Goal: Task Accomplishment & Management: Complete application form

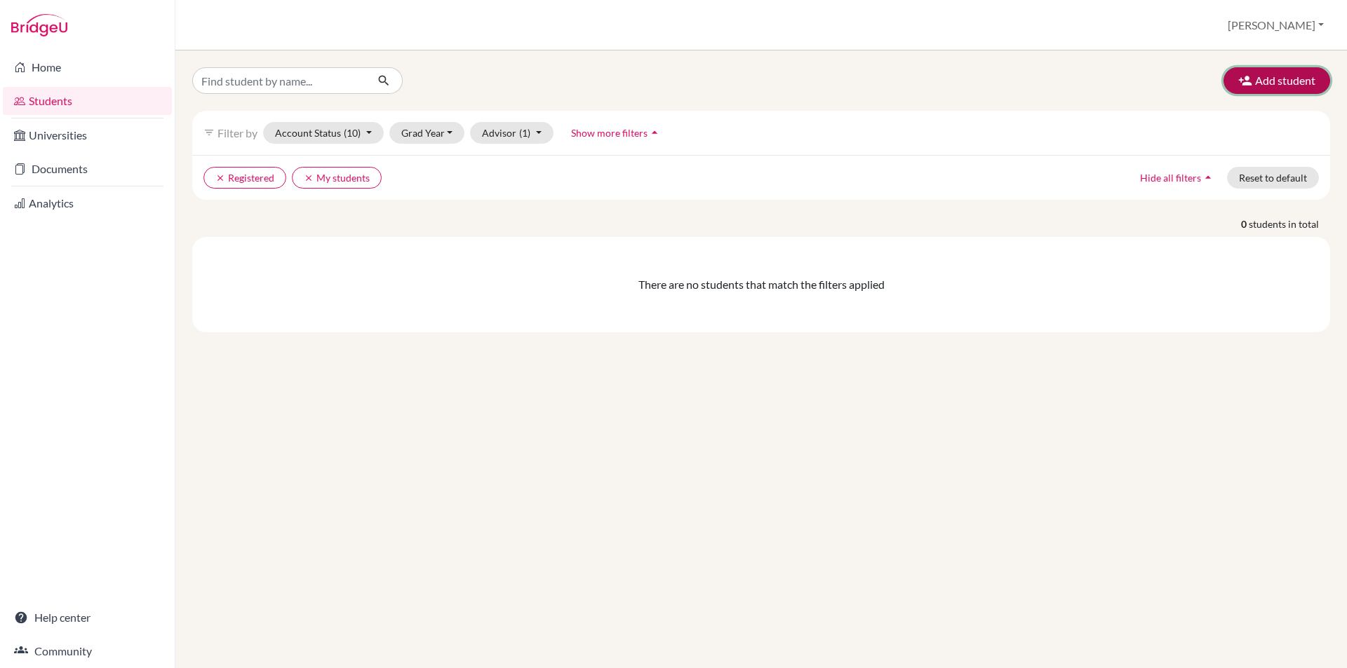
click at [1265, 90] on button "Add student" at bounding box center [1276, 80] width 107 height 27
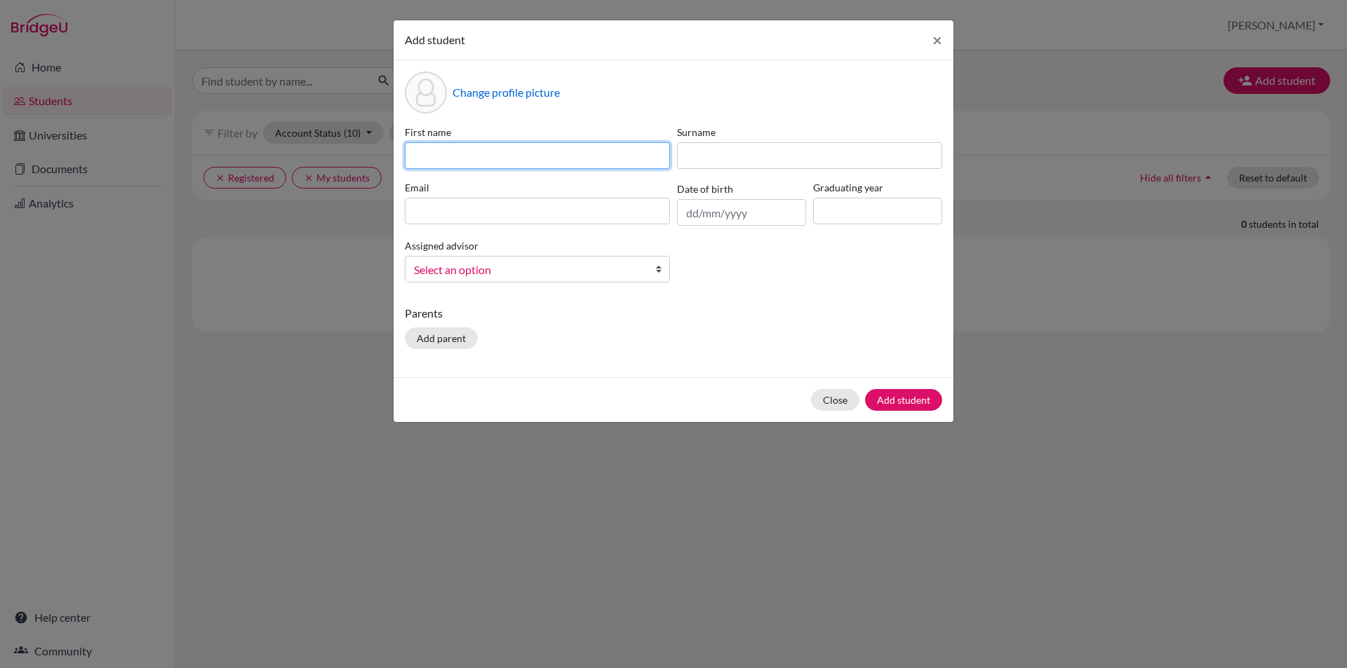
click at [504, 144] on input at bounding box center [537, 155] width 265 height 27
type input "Saniha"
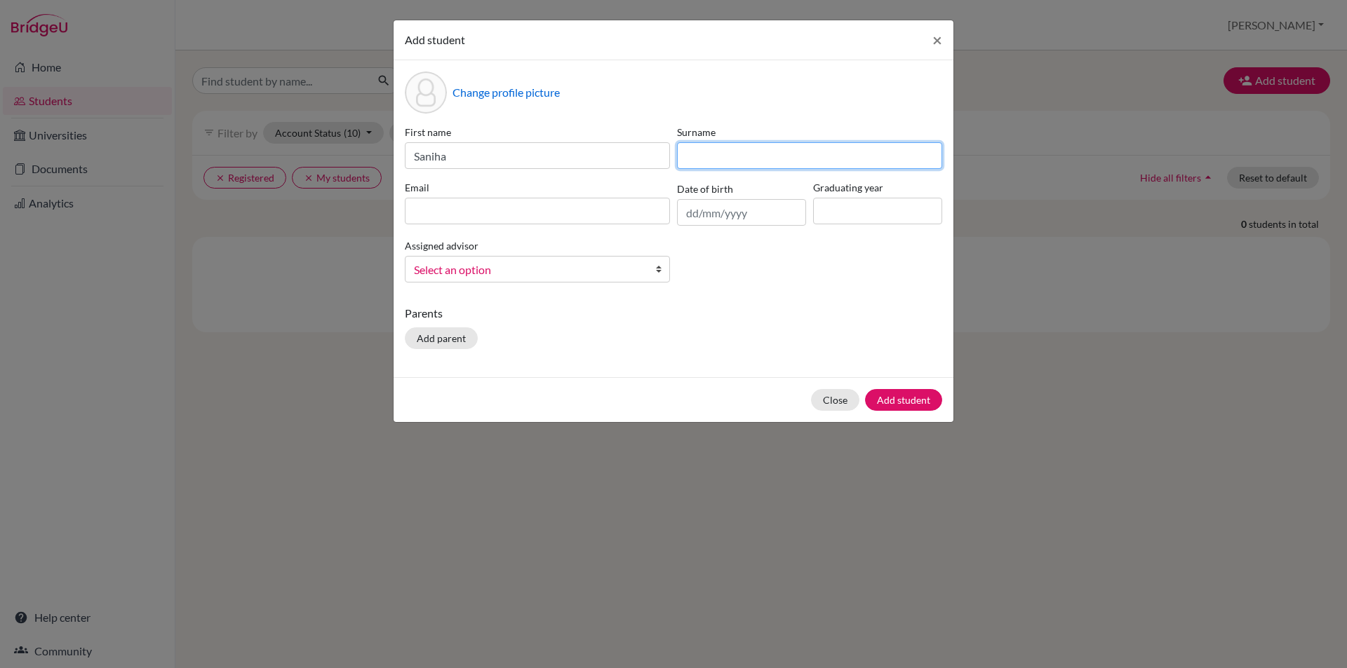
click at [764, 150] on input at bounding box center [809, 155] width 265 height 27
type input "Akula"
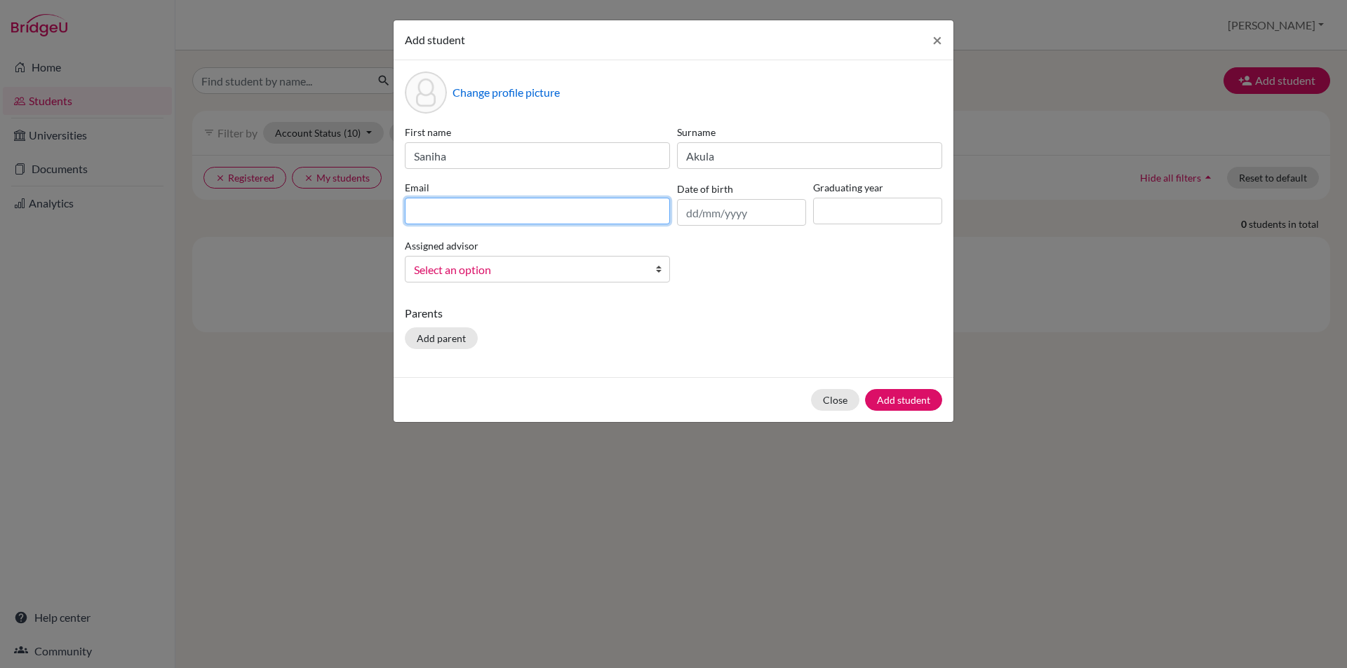
click at [443, 210] on input at bounding box center [537, 211] width 265 height 27
type input "[EMAIL_ADDRESS][DOMAIN_NAME]"
click at [688, 212] on input "text" at bounding box center [741, 212] width 129 height 27
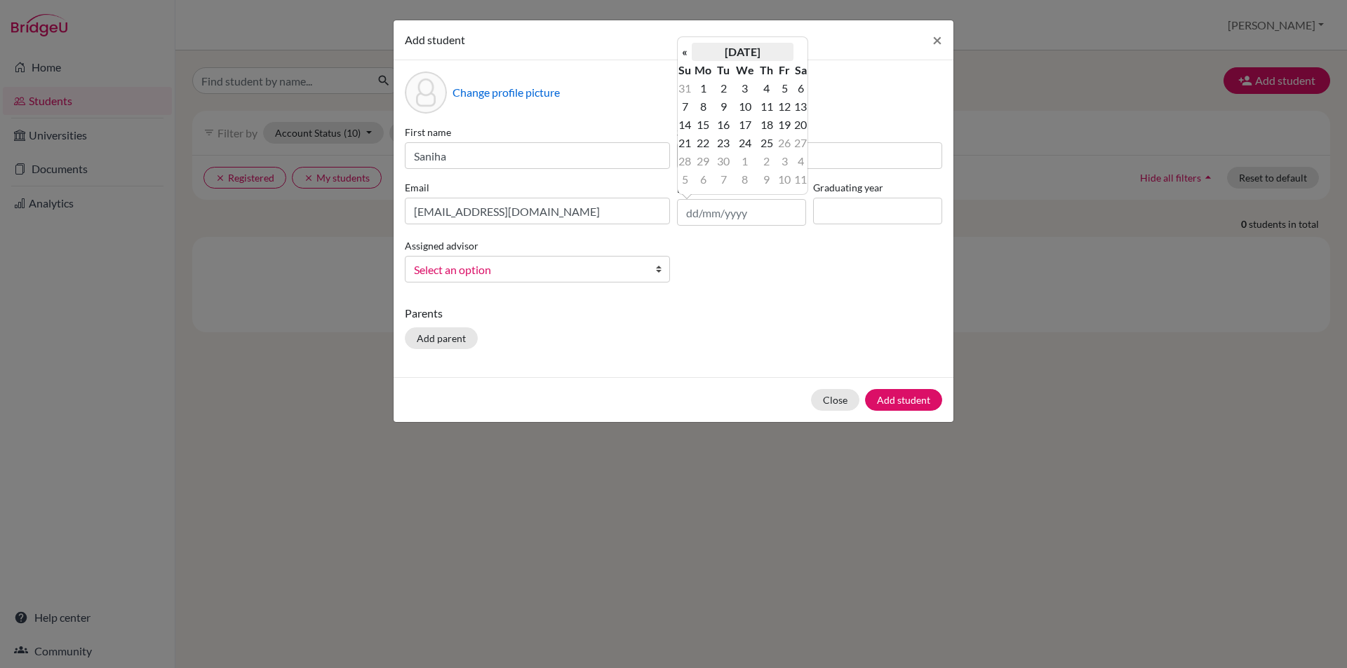
click at [767, 48] on th "[DATE]" at bounding box center [742, 52] width 102 height 18
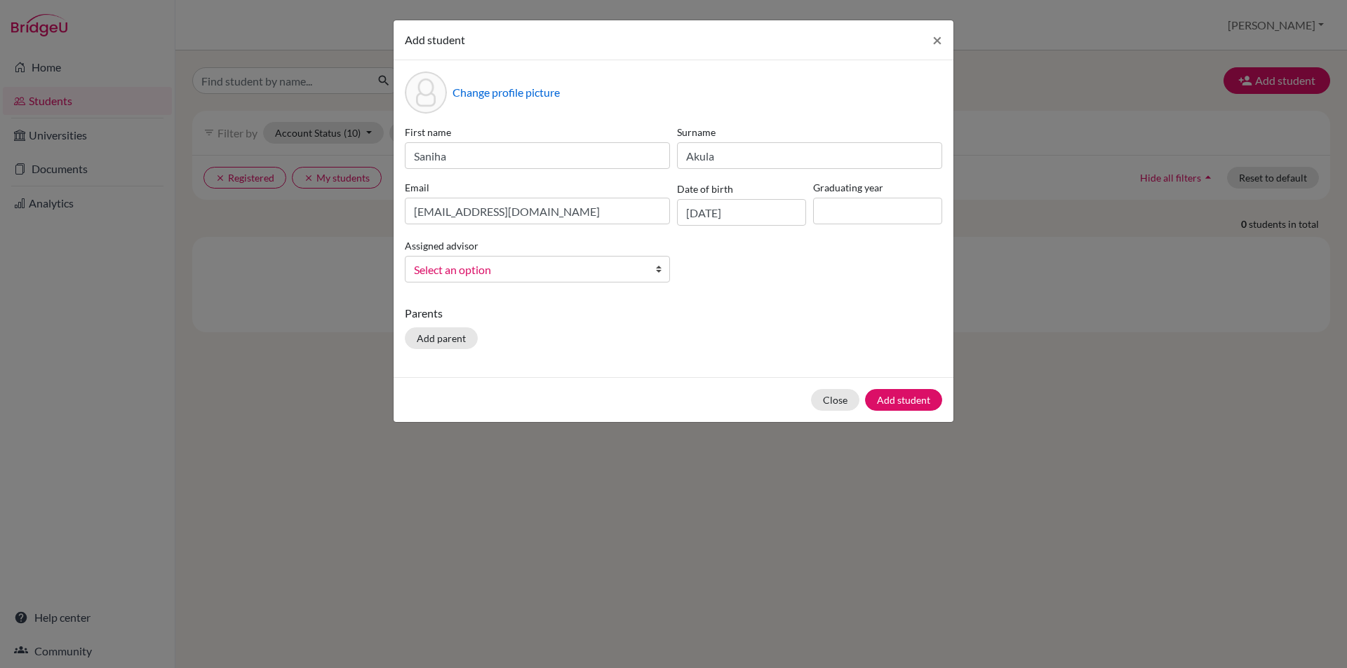
click at [767, 248] on div "First name Saniha Surname [PERSON_NAME] [PERSON_NAME][EMAIL_ADDRESS][DOMAIN_NAM…" at bounding box center [673, 209] width 544 height 169
click at [750, 217] on input "[DATE]" at bounding box center [741, 212] width 129 height 27
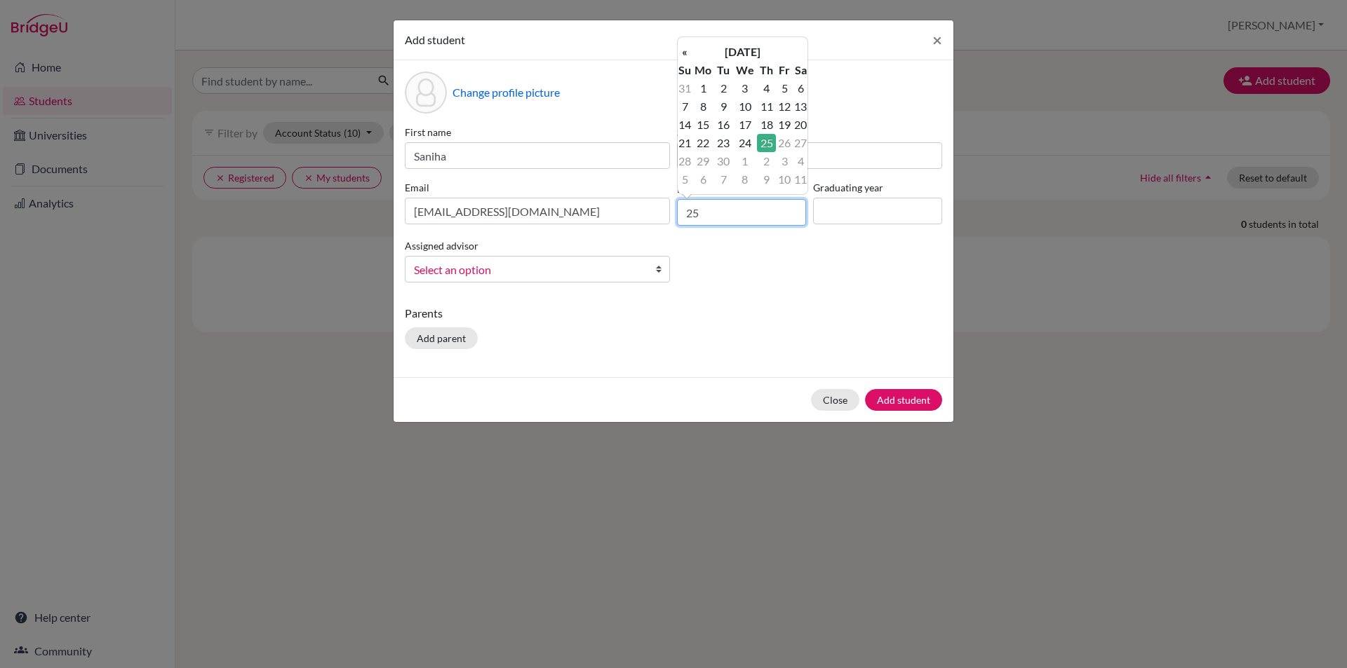
type input "2"
type input "[DATE]"
click at [750, 326] on div "Parents Add parent" at bounding box center [673, 330] width 537 height 50
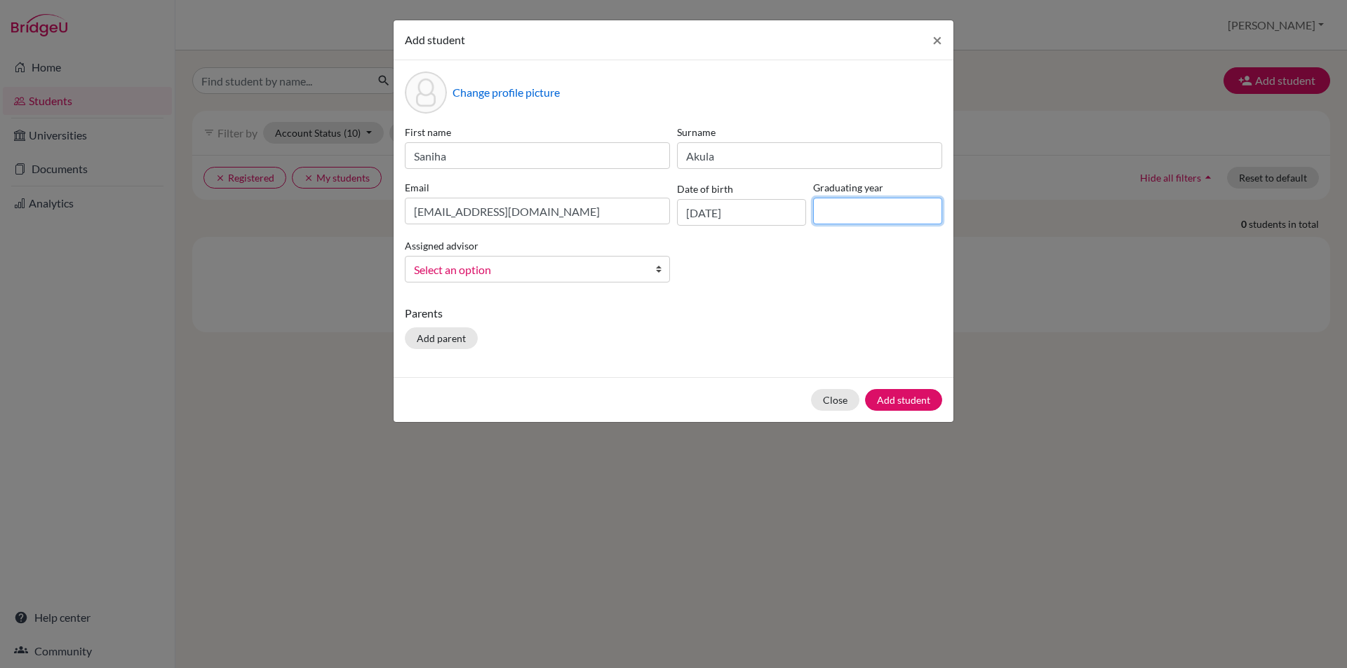
click at [849, 203] on input at bounding box center [877, 211] width 129 height 27
type input "2027"
click at [600, 272] on span "Select an option" at bounding box center [528, 270] width 229 height 18
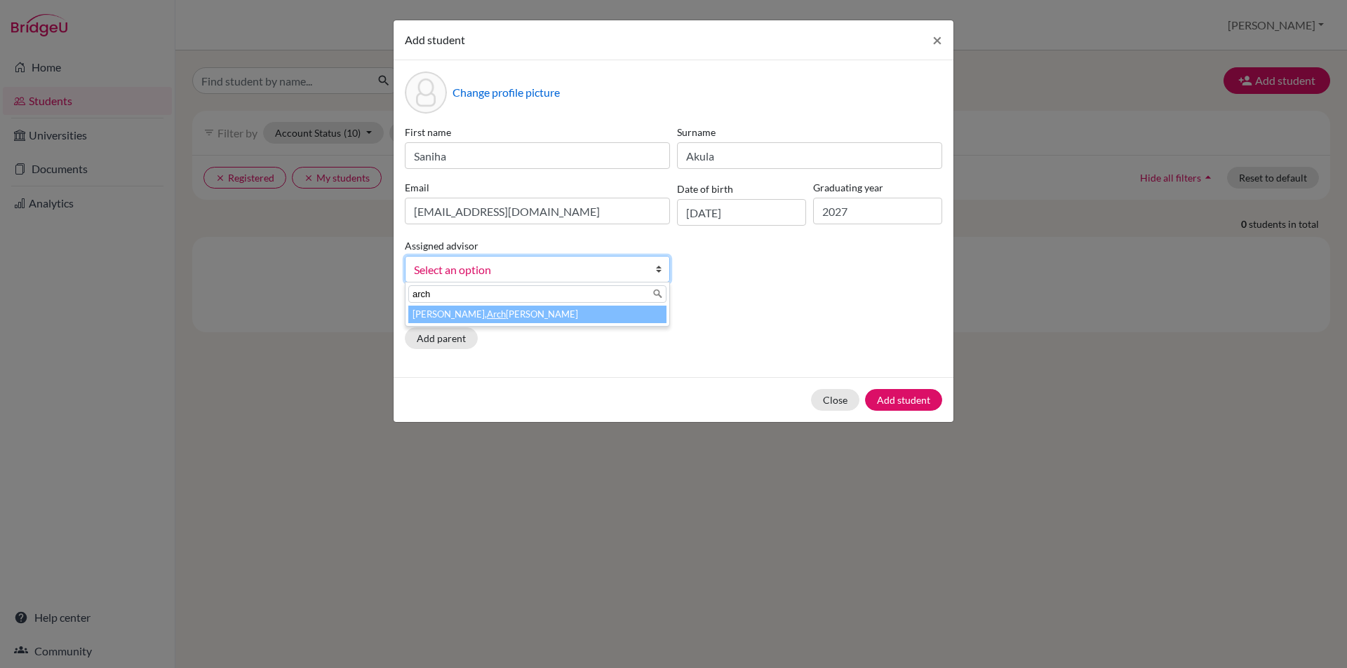
type input "arch"
click at [619, 318] on li "[PERSON_NAME], Arch [PERSON_NAME]" at bounding box center [537, 315] width 258 height 18
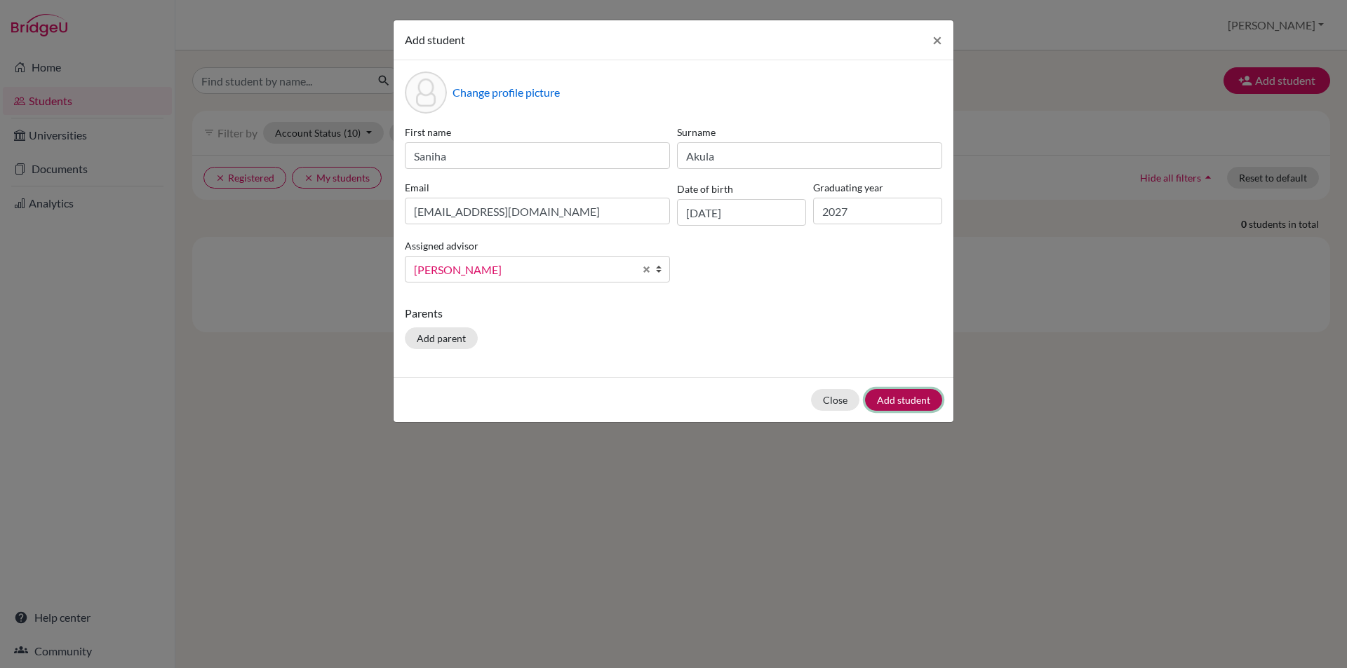
click at [889, 394] on button "Add student" at bounding box center [903, 400] width 77 height 22
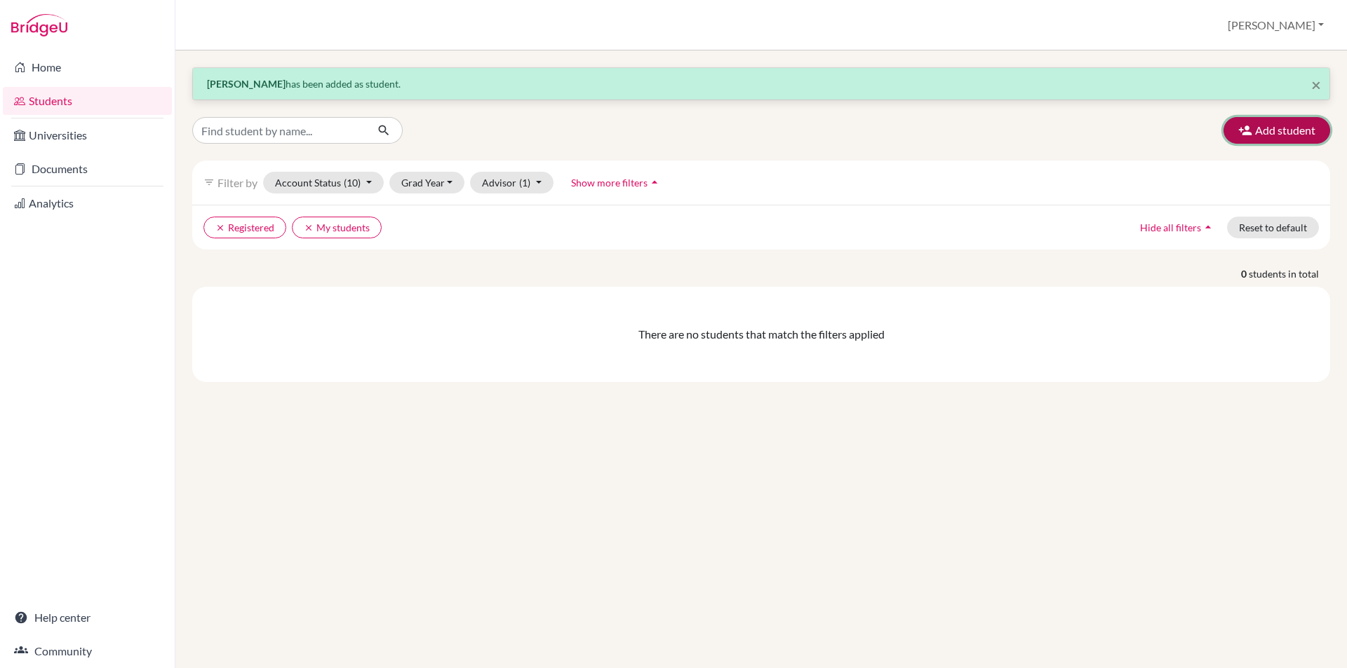
click at [1260, 138] on button "Add student" at bounding box center [1276, 130] width 107 height 27
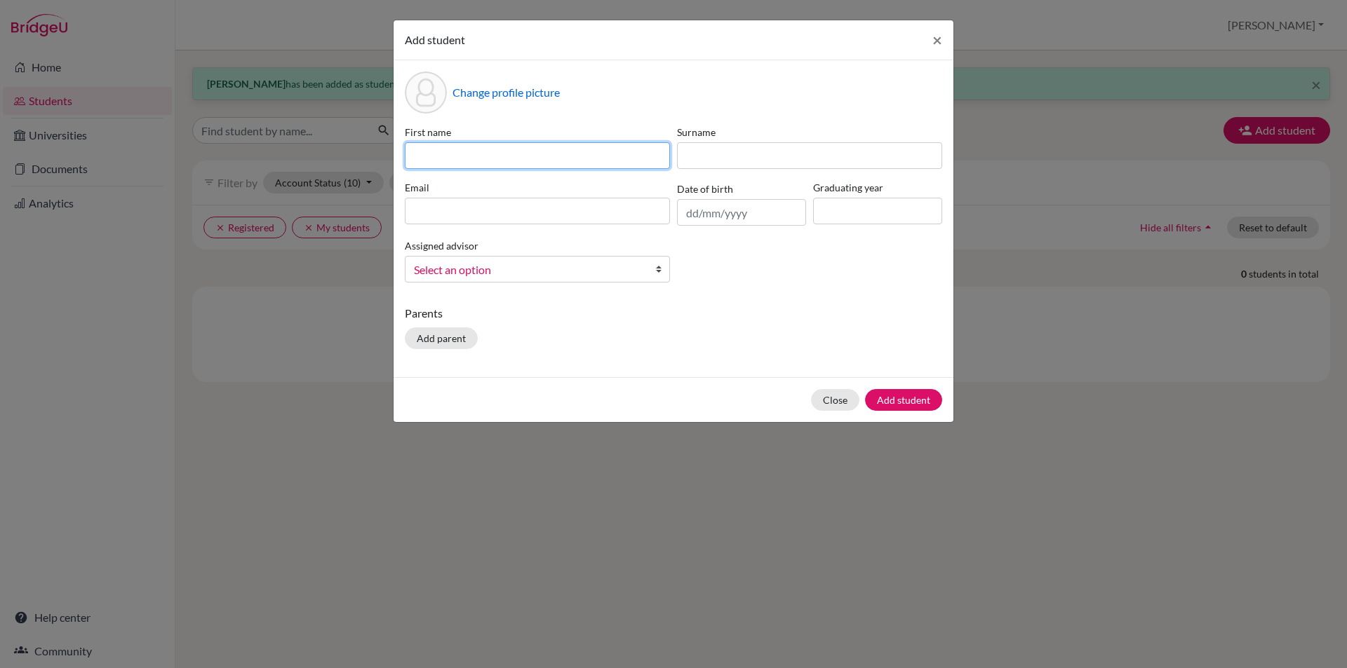
click at [565, 145] on input at bounding box center [537, 155] width 265 height 27
type input "Usman"
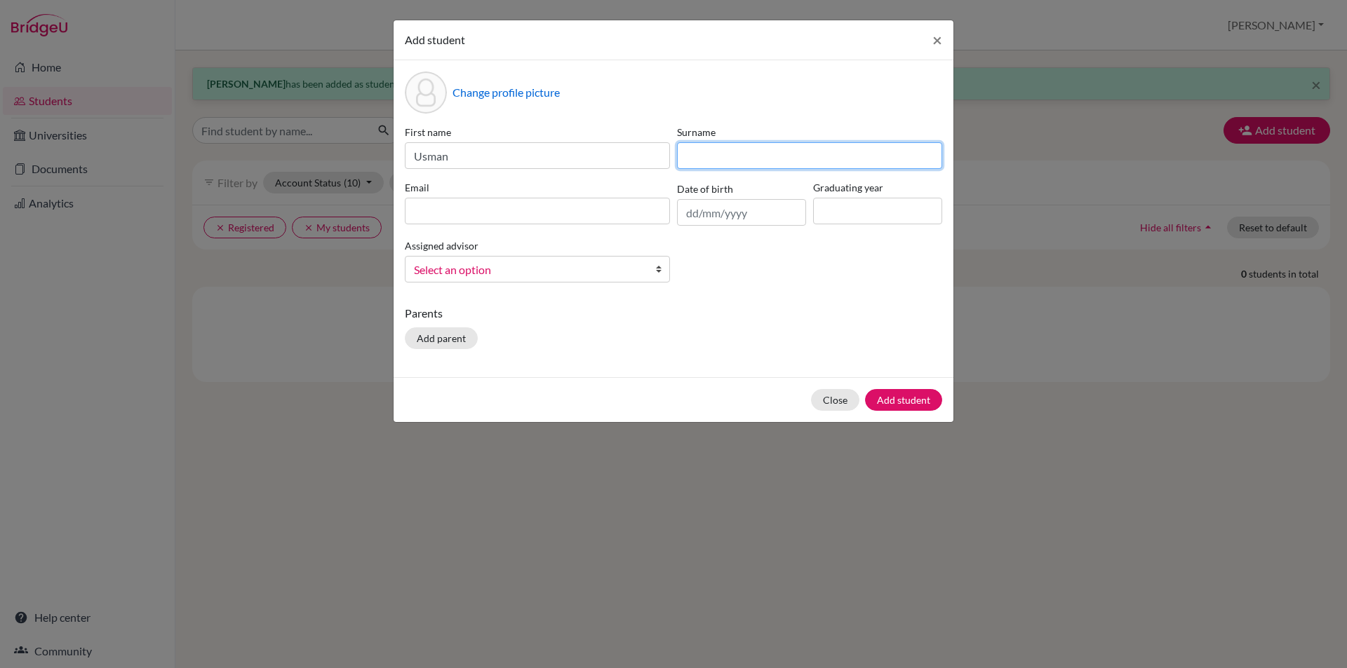
click at [695, 159] on input at bounding box center [809, 155] width 265 height 27
type input "[PERSON_NAME]"
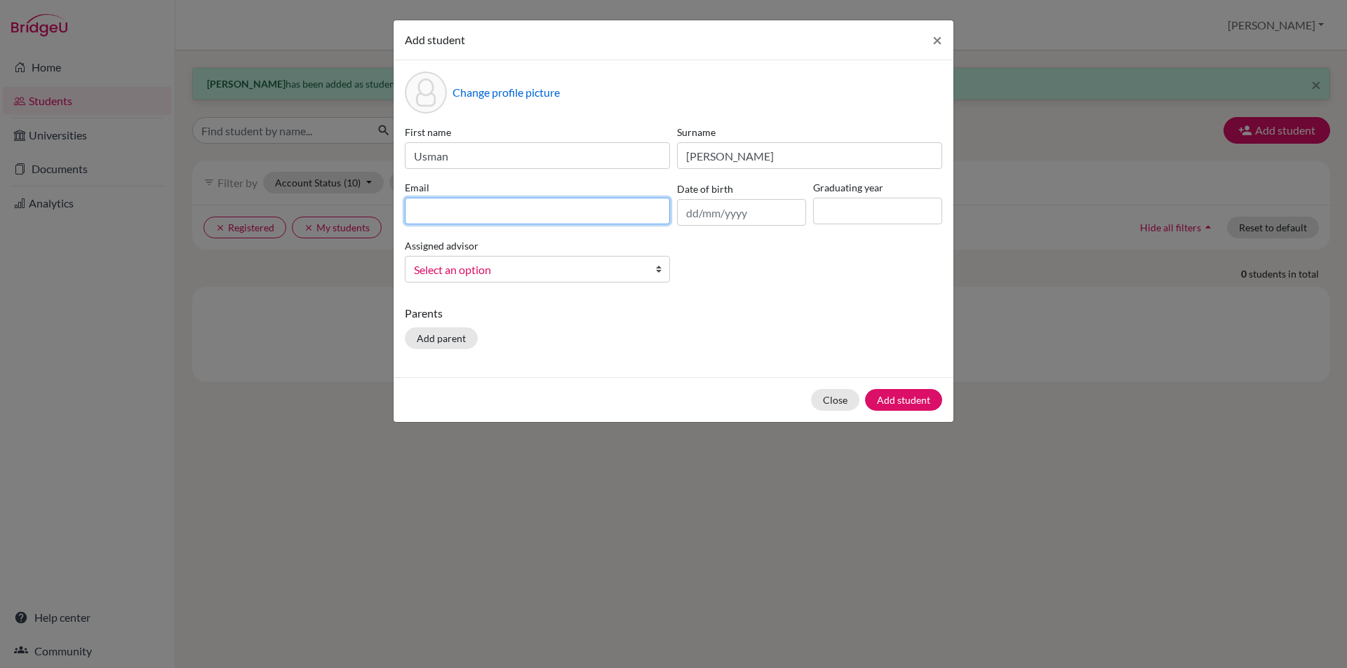
click at [535, 220] on input at bounding box center [537, 211] width 265 height 27
type input "[EMAIL_ADDRESS][DOMAIN_NAME]"
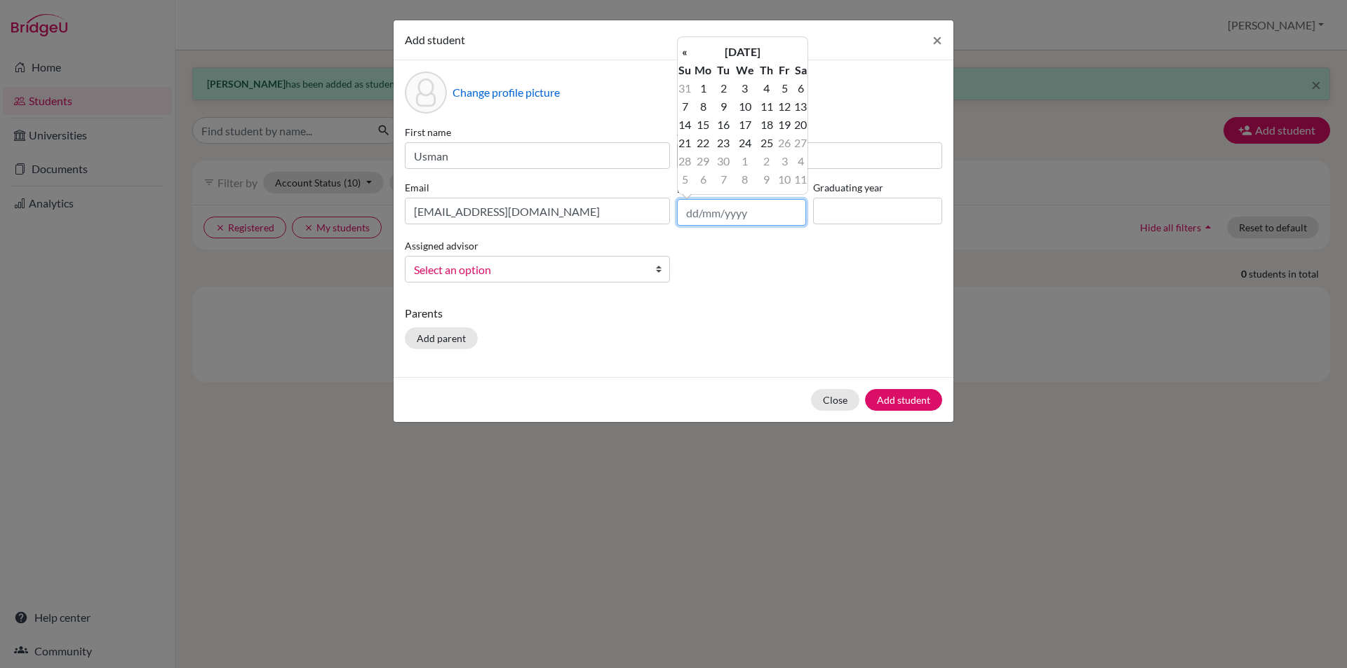
click at [745, 212] on input "text" at bounding box center [741, 212] width 129 height 27
click at [719, 58] on th "[DATE]" at bounding box center [742, 52] width 102 height 18
click at [736, 63] on th "2025" at bounding box center [742, 57] width 102 height 18
click at [686, 58] on th "«" at bounding box center [684, 57] width 14 height 18
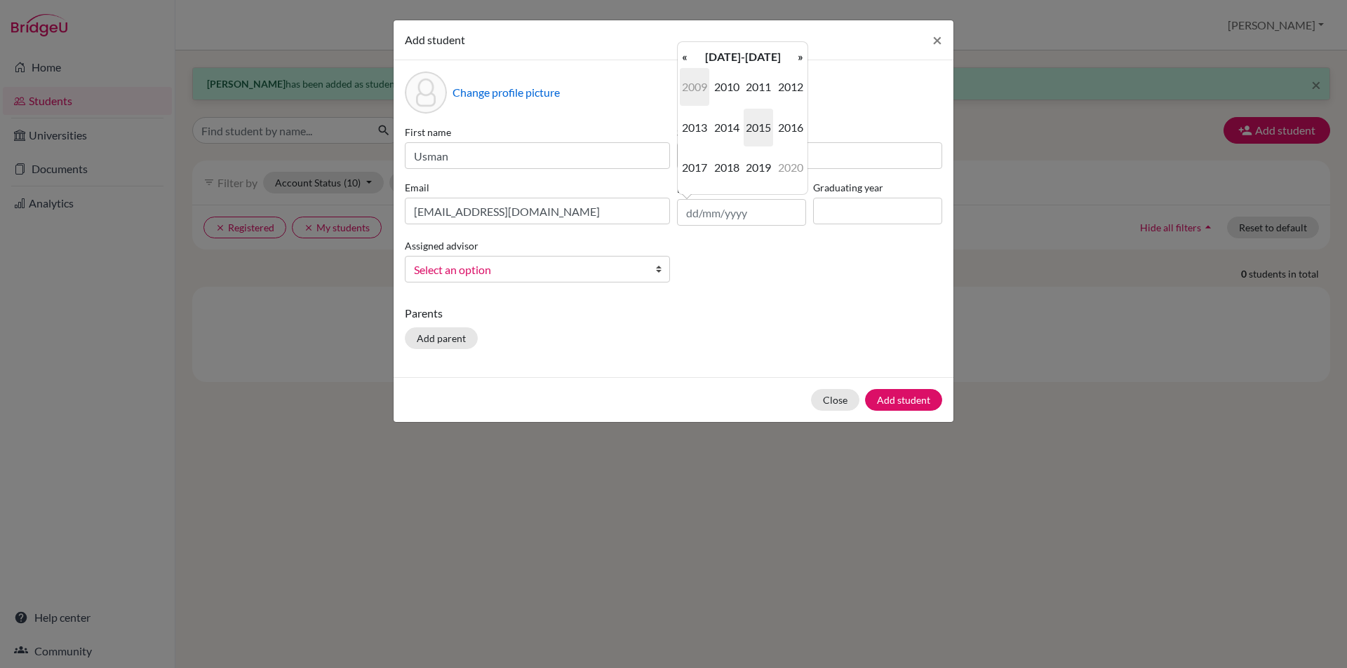
click at [697, 76] on span "2009" at bounding box center [694, 87] width 29 height 38
click at [697, 130] on span "May" at bounding box center [694, 128] width 29 height 38
click at [704, 159] on td "25" at bounding box center [702, 161] width 23 height 18
type input "[DATE]"
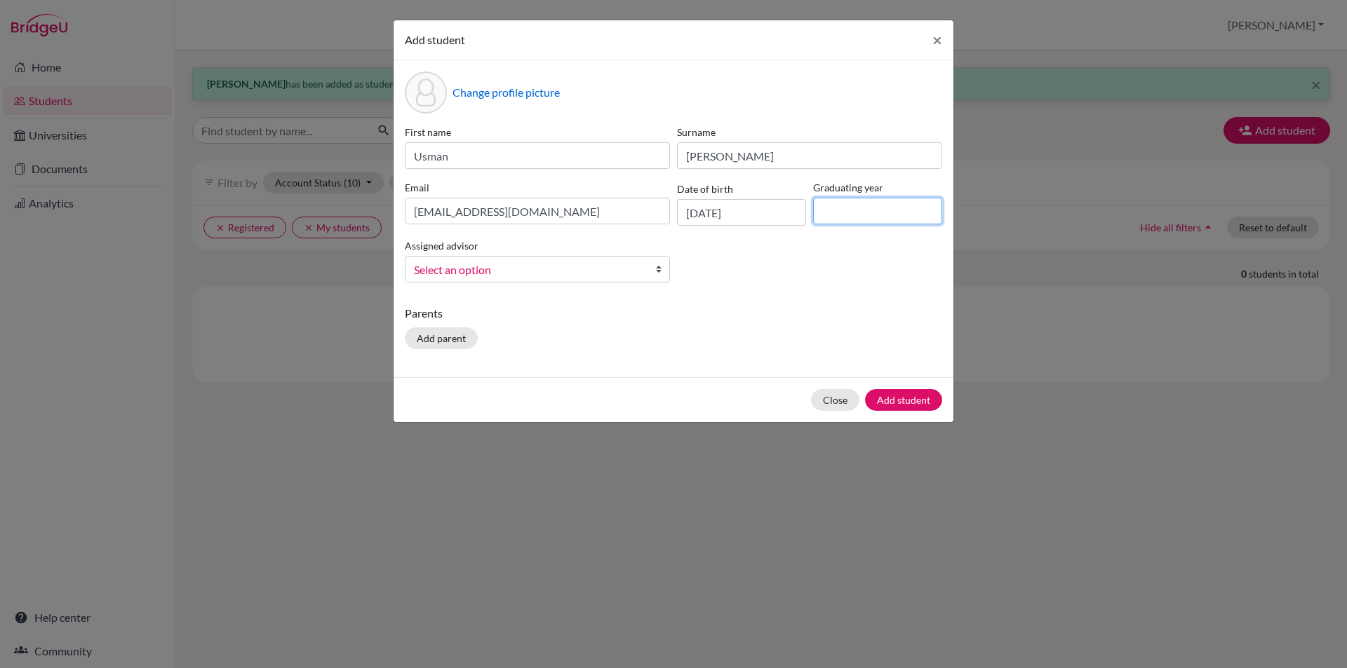
click at [834, 211] on input at bounding box center [877, 211] width 129 height 27
type input "2027"
click at [508, 276] on span "Select an option" at bounding box center [528, 270] width 229 height 18
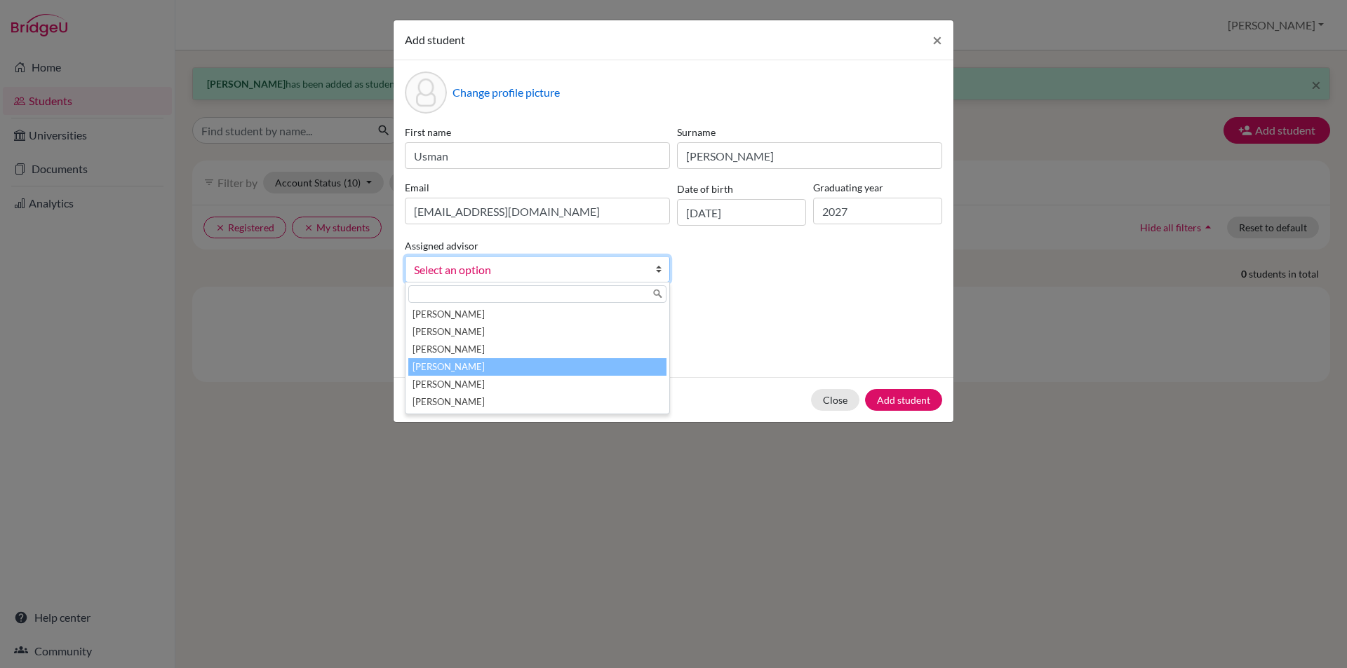
click at [460, 372] on li "[PERSON_NAME]" at bounding box center [537, 367] width 258 height 18
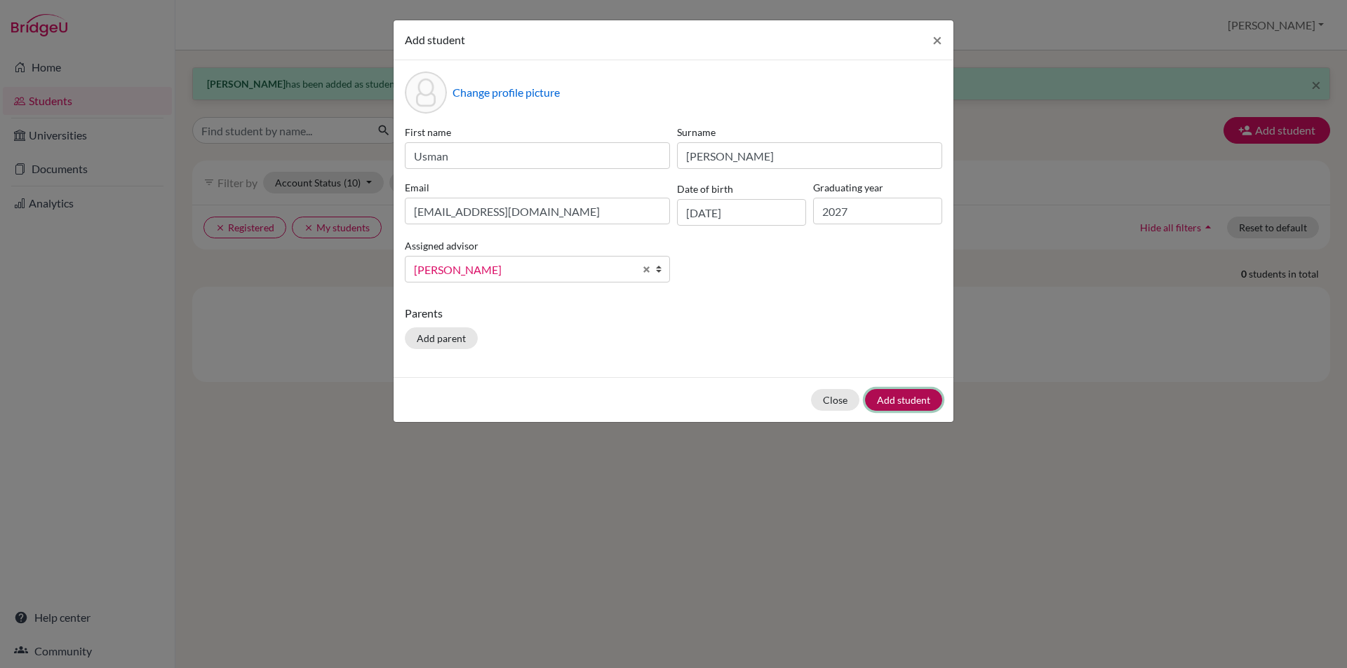
click at [924, 407] on button "Add student" at bounding box center [903, 400] width 77 height 22
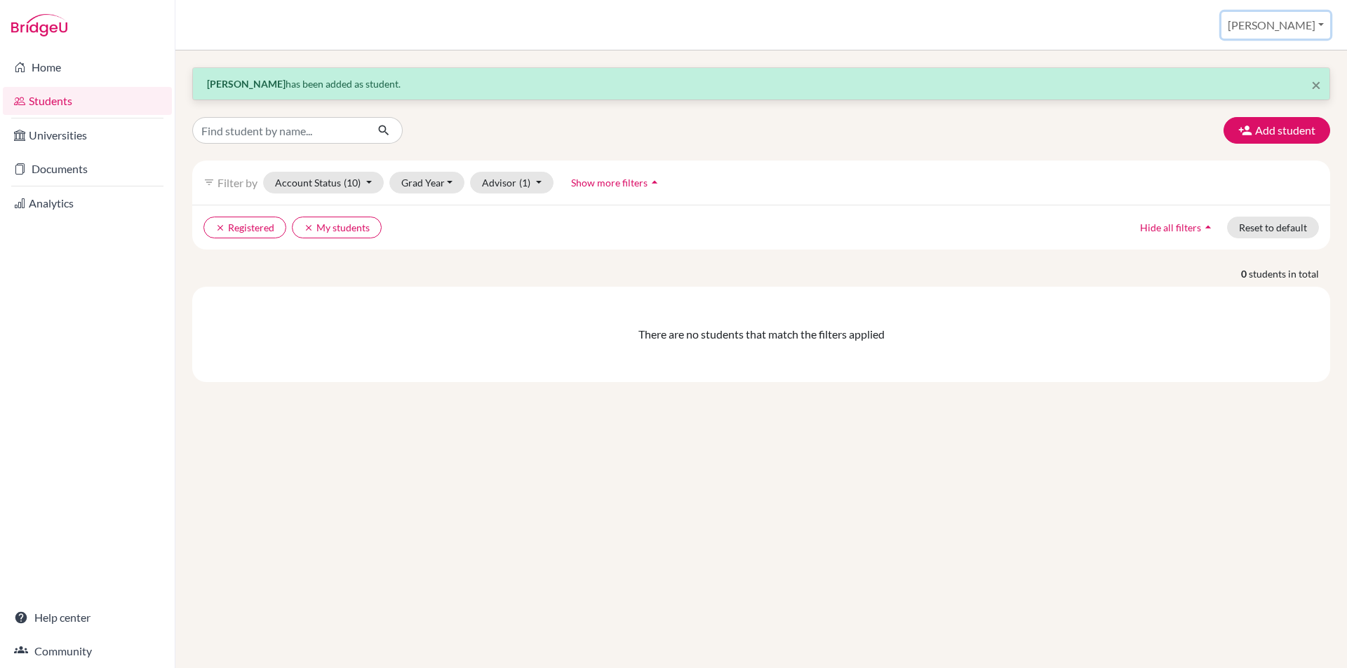
click at [1307, 27] on button "[PERSON_NAME]" at bounding box center [1275, 25] width 109 height 27
click at [1259, 112] on button "Log out" at bounding box center [1224, 114] width 111 height 22
